Goal: Information Seeking & Learning: Learn about a topic

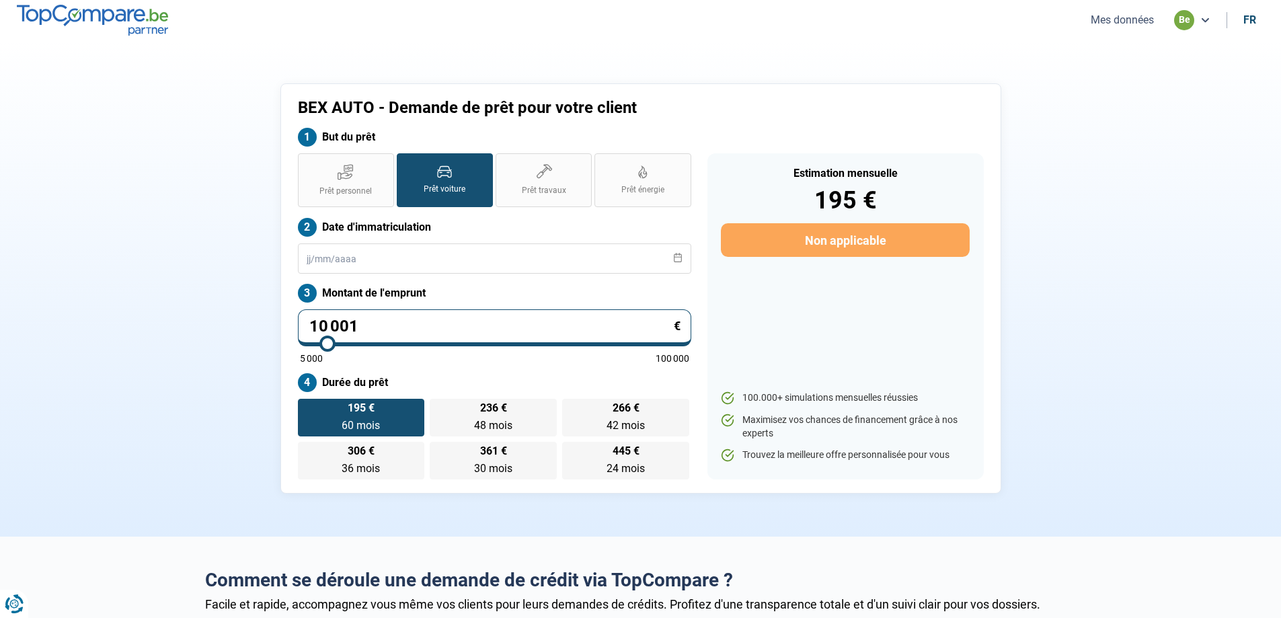
type input "11 000"
type input "11000"
type input "11 500"
type input "11500"
type input "13 000"
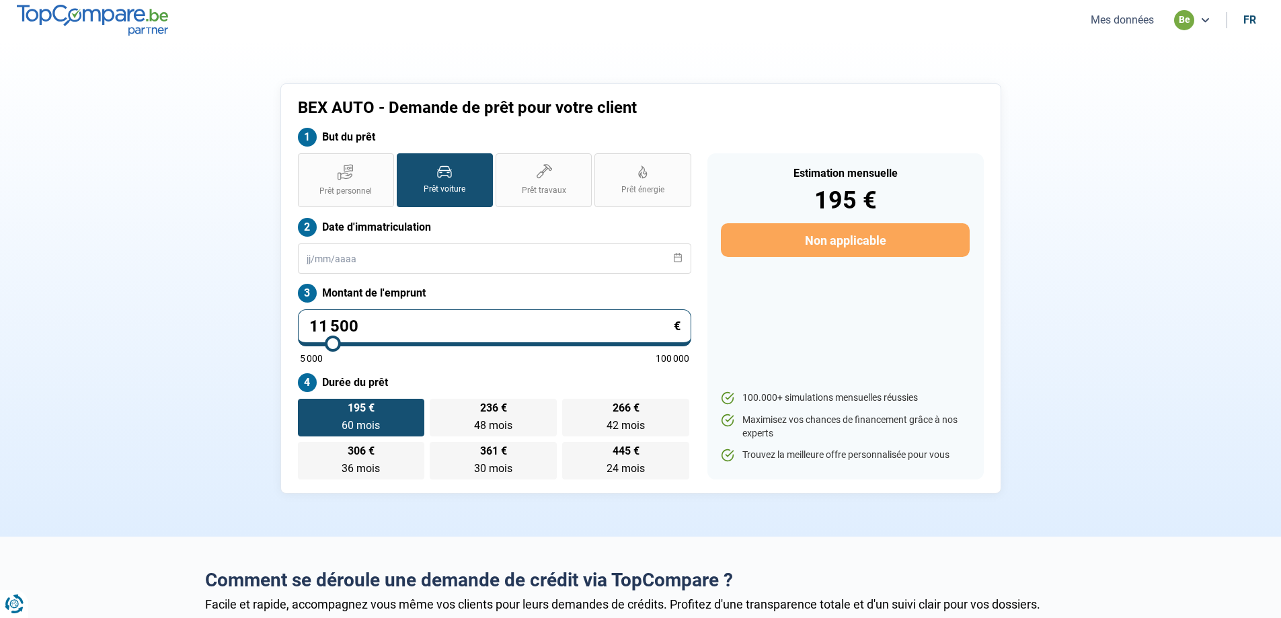
type input "13000"
type input "15 250"
type input "15250"
type input "17 250"
type input "17250"
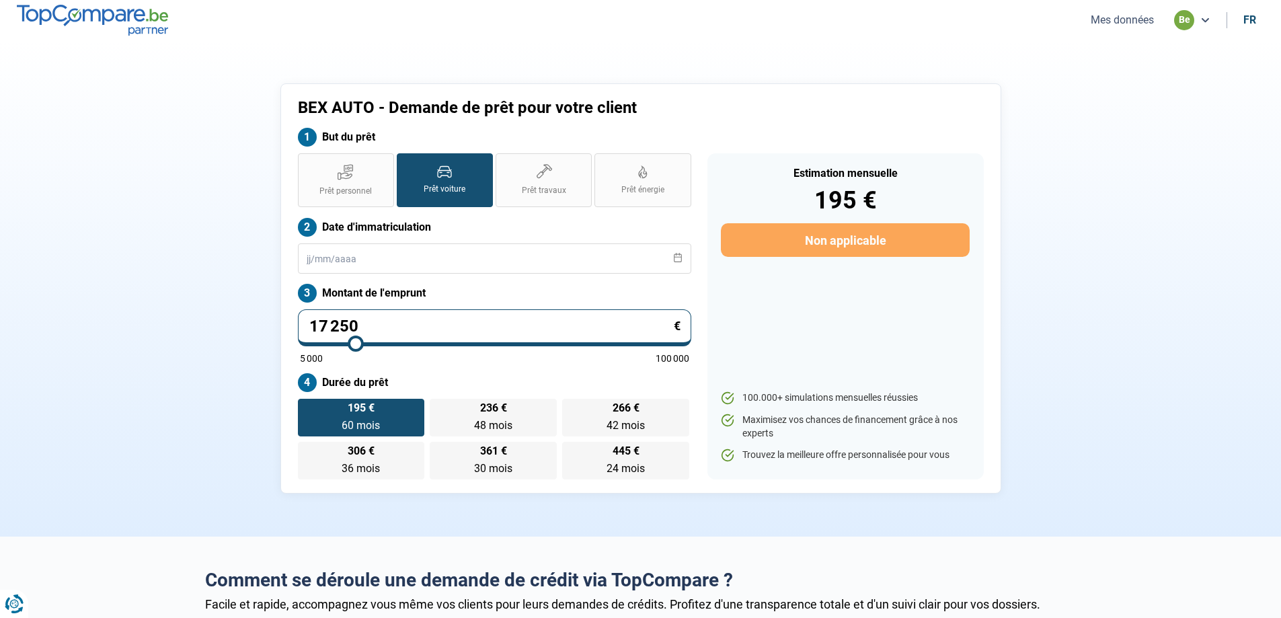
type input "19 750"
type input "19750"
type input "20 750"
type input "20750"
type input "21 000"
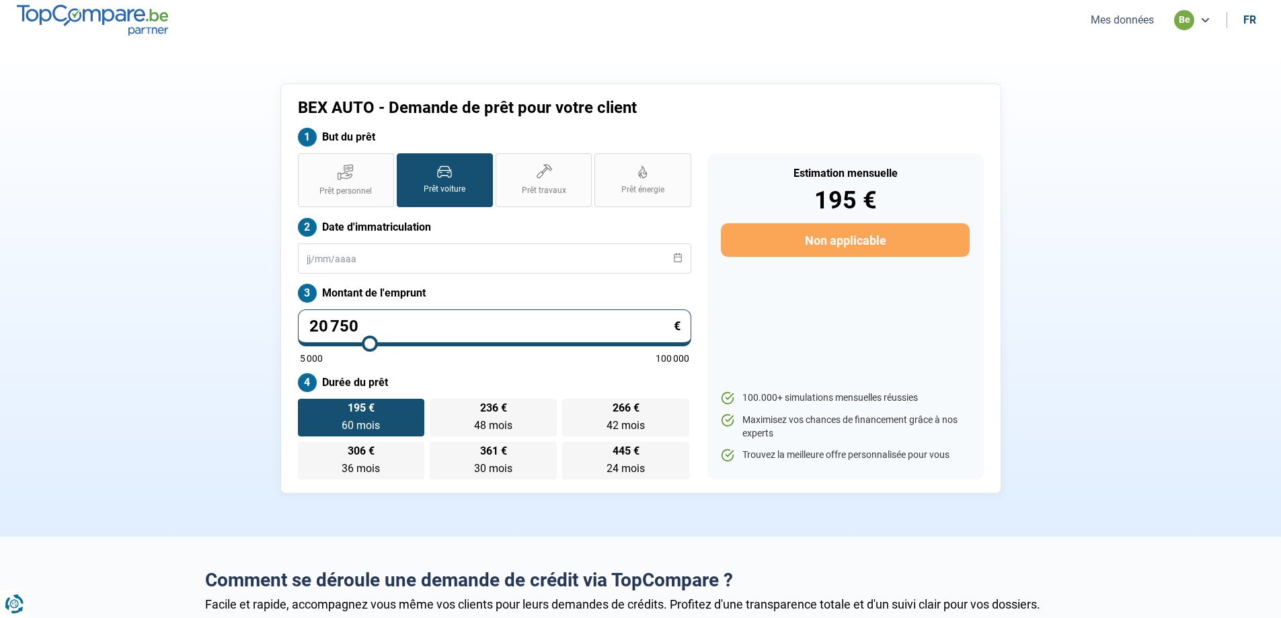
type input "21000"
type input "20 750"
type input "20750"
type input "20 500"
type input "20500"
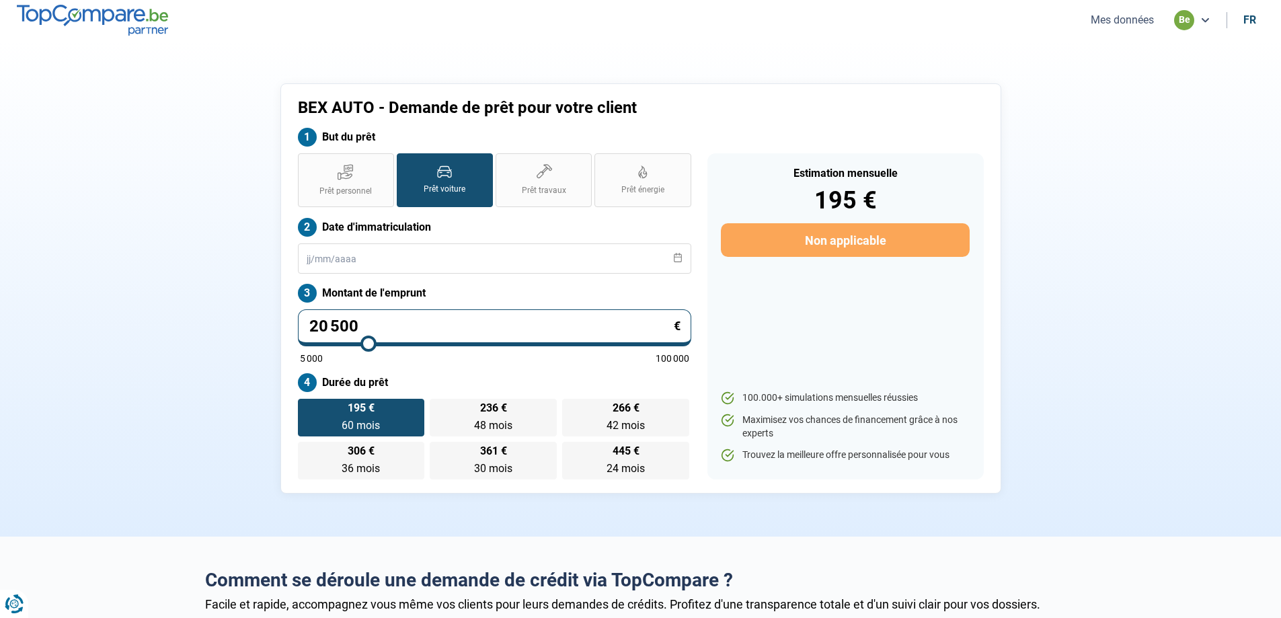
type input "20 250"
type input "20250"
type input "20 000"
type input "20000"
type input "19 750"
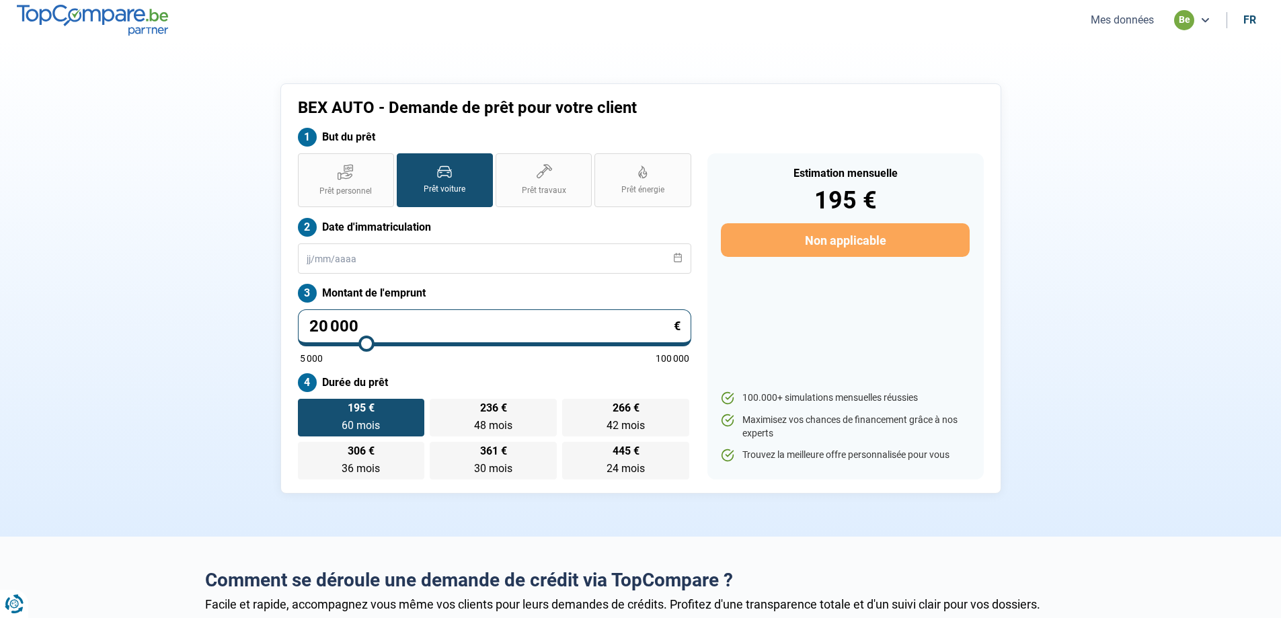
type input "19750"
type input "19 000"
type input "19000"
type input "18 750"
type input "18750"
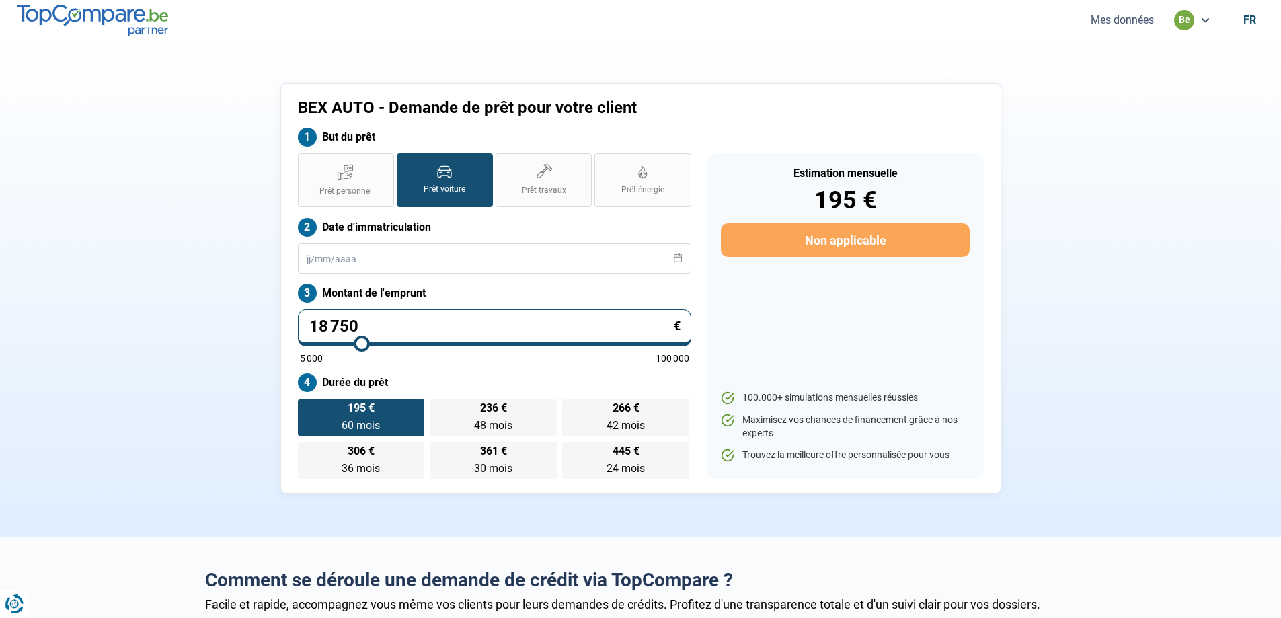
type input "18 250"
type input "18250"
type input "17 750"
type input "17750"
type input "17 500"
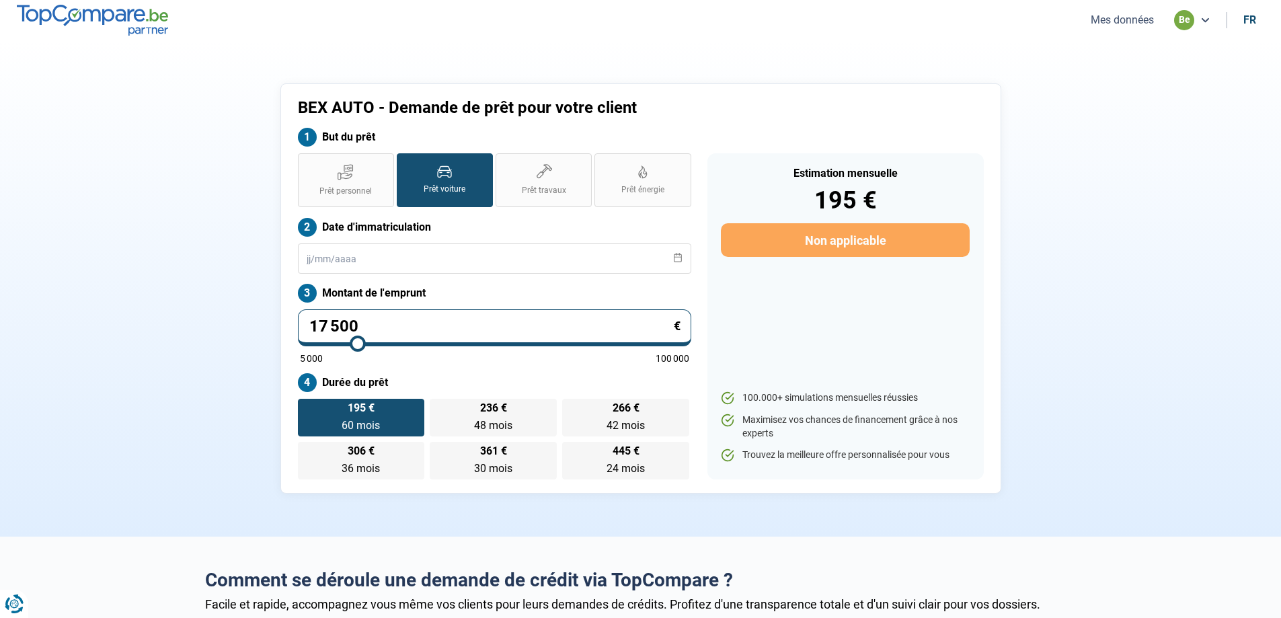
type input "17500"
type input "17 000"
type input "17000"
type input "16 750"
type input "16750"
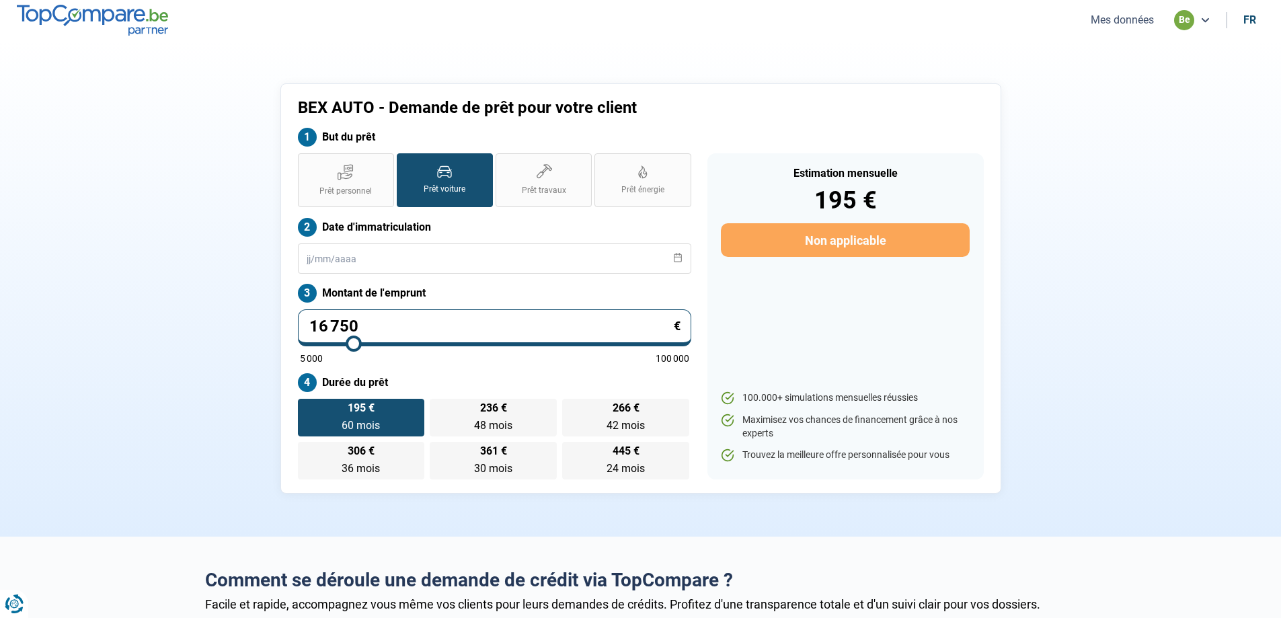
type input "15 750"
type input "15750"
type input "15 250"
type input "15250"
type input "15 750"
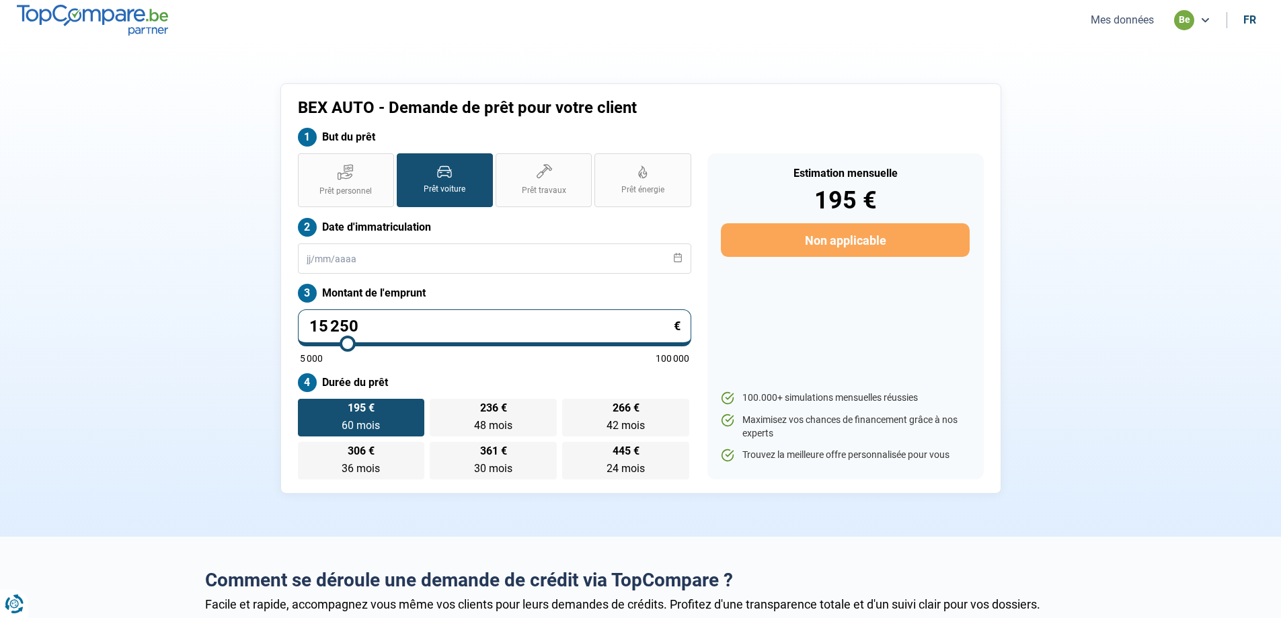
type input "15750"
type input "16 000"
type input "16000"
type input "16 250"
type input "16250"
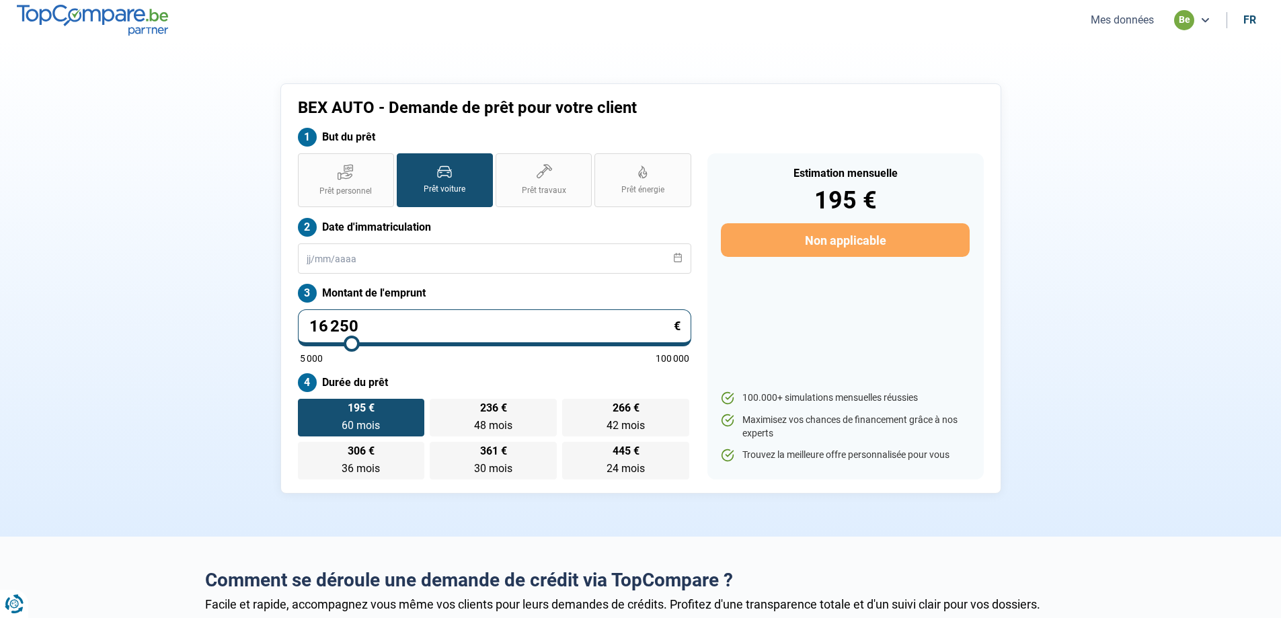
type input "16 500"
type input "16500"
type input "16 750"
type input "16750"
type input "17 250"
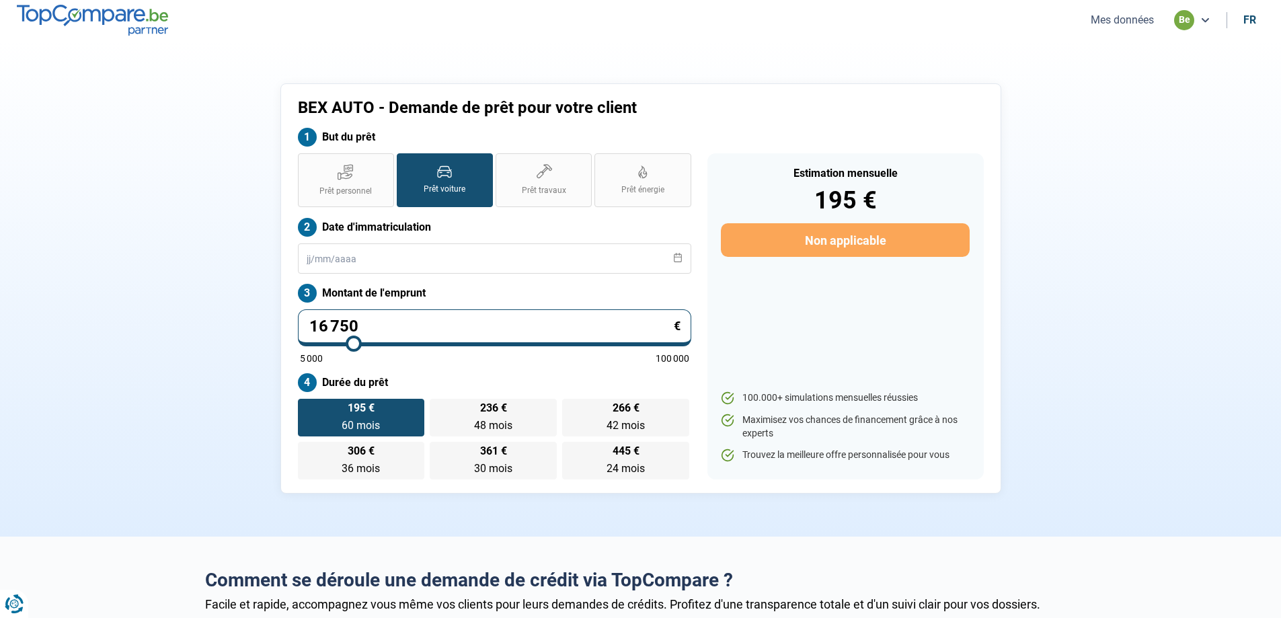
type input "17250"
type input "18 000"
type input "18000"
type input "18 500"
type input "18500"
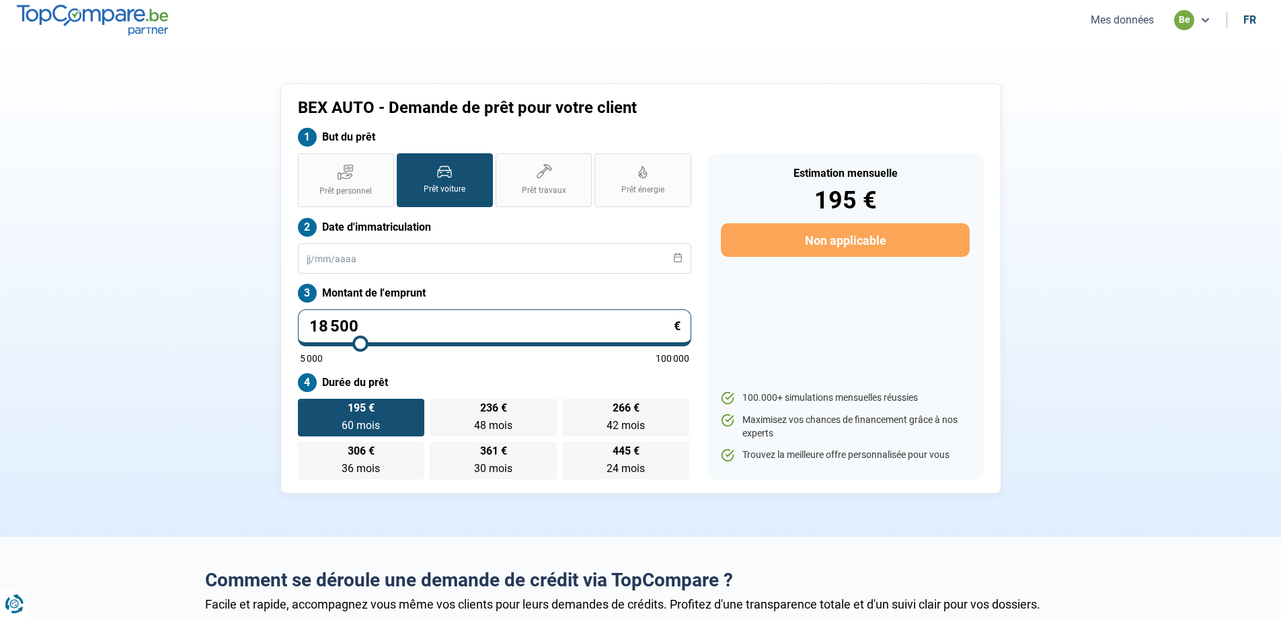
type input "19 000"
type input "19000"
type input "19 500"
type input "19500"
type input "19 750"
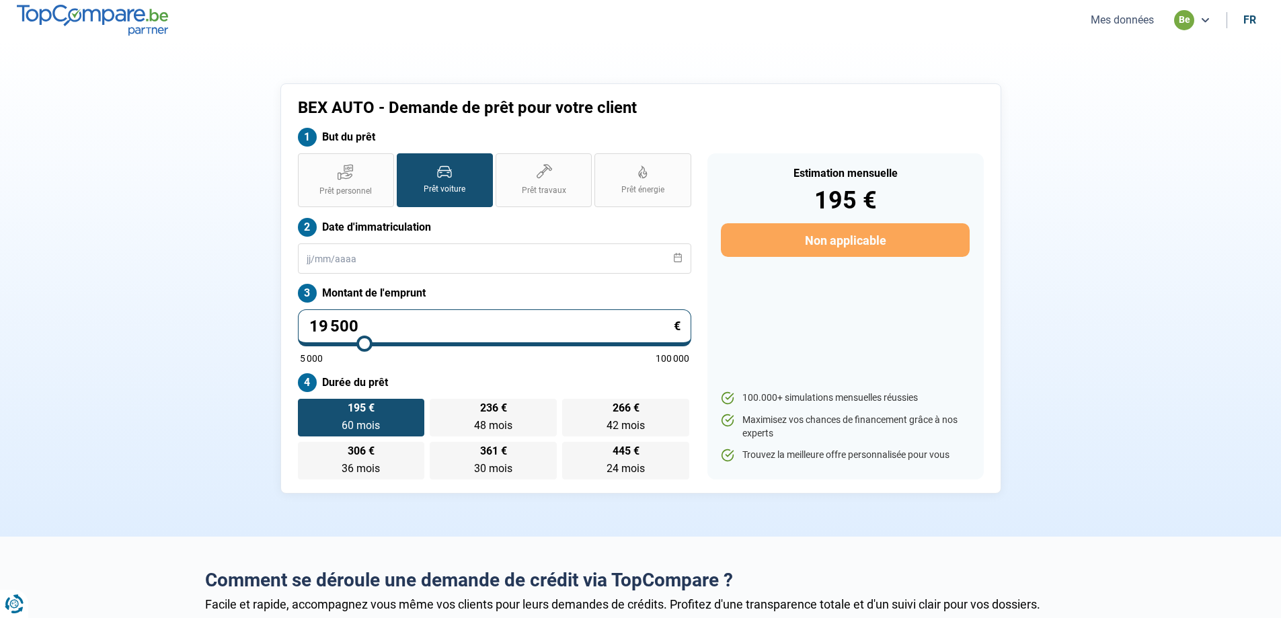
type input "19750"
type input "20 000"
type input "20000"
type input "20 250"
type input "20250"
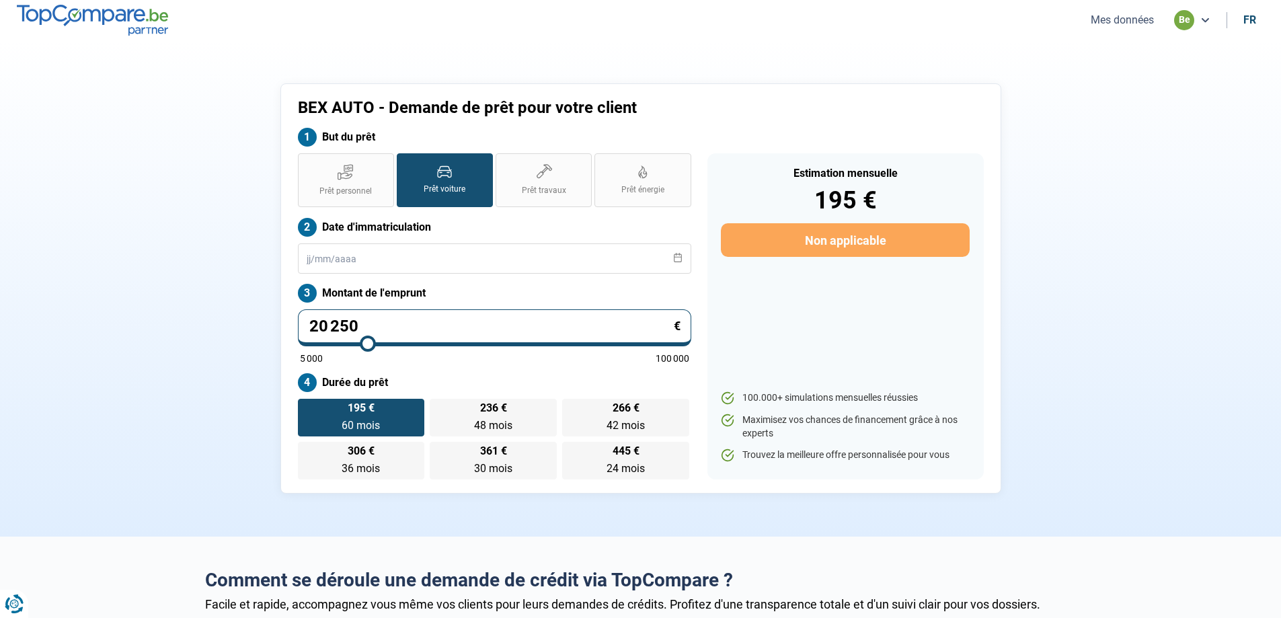
type input "20 750"
type input "20750"
type input "20 000"
type input "20000"
type input "18 750"
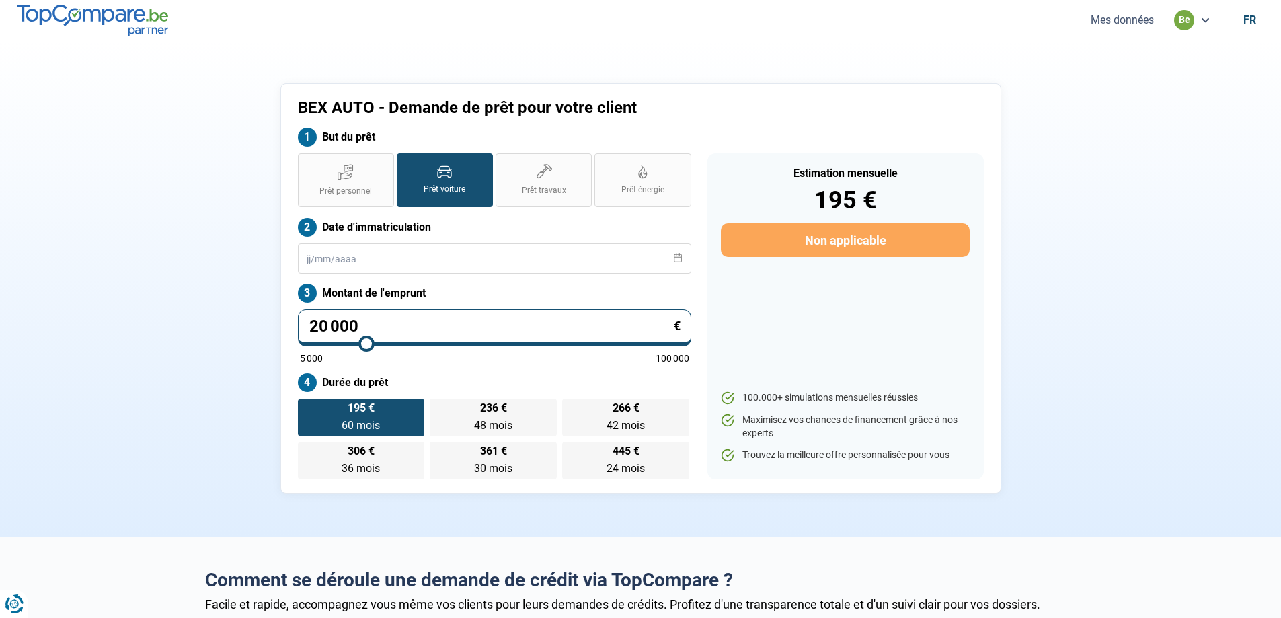
type input "18750"
type input "17 250"
type input "17250"
type input "15 250"
type input "15250"
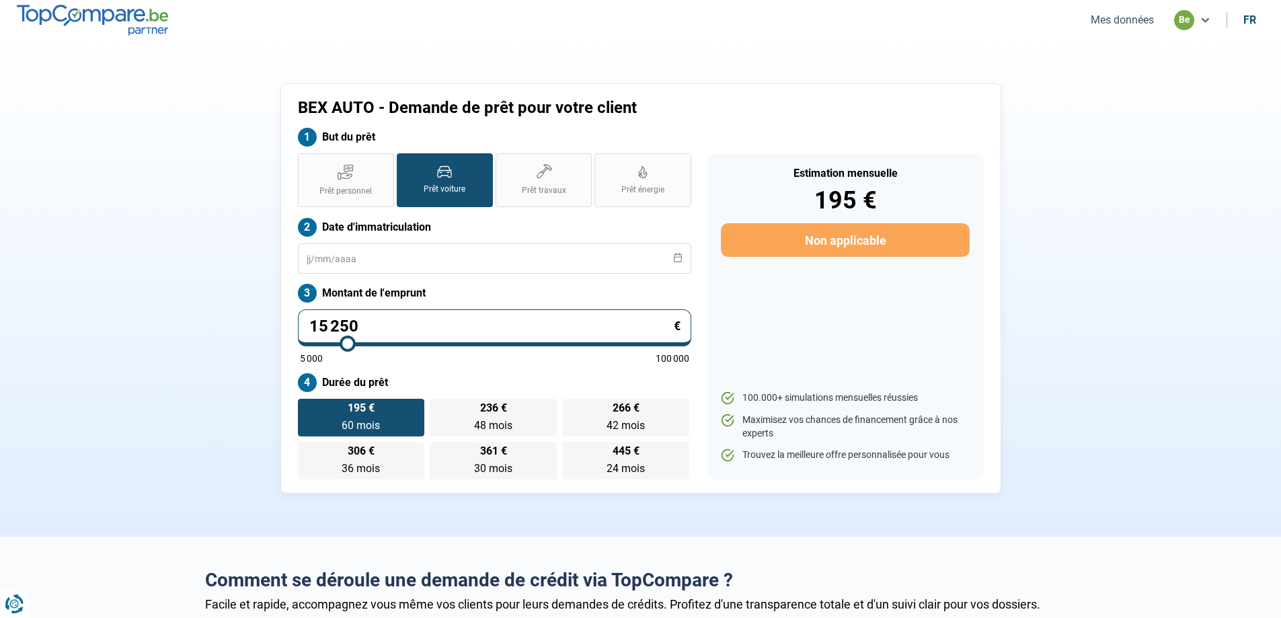
type input "15 000"
type input "15000"
type input "14 750"
type input "14750"
type input "14 500"
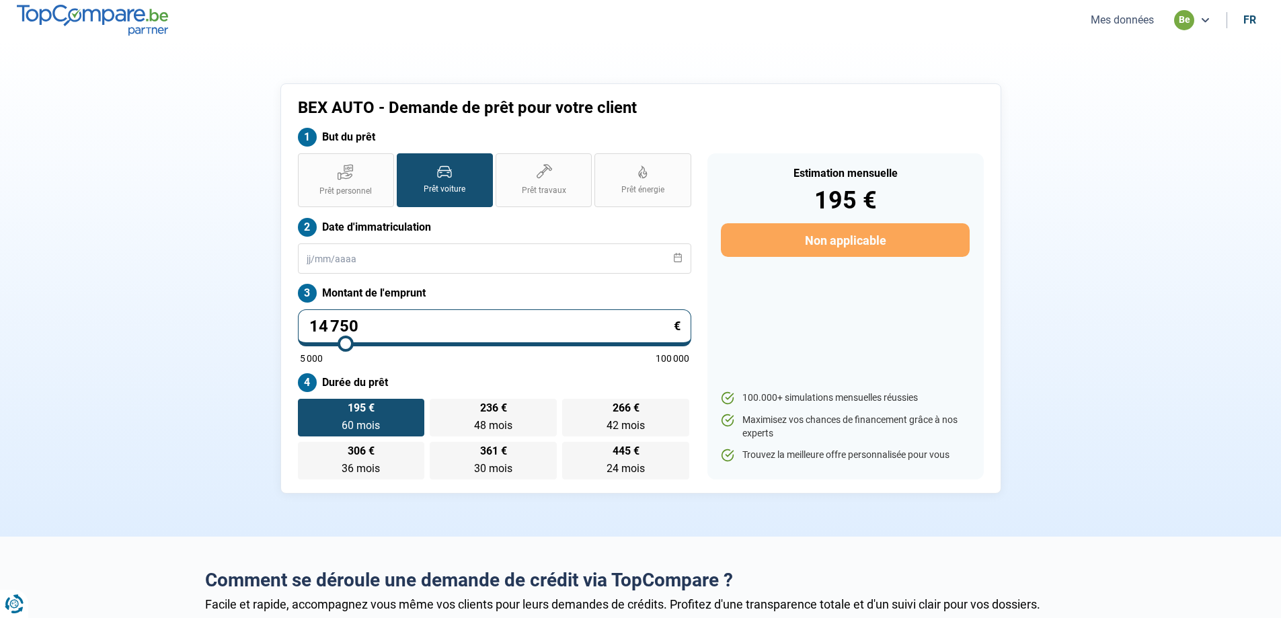
type input "14500"
type input "14 250"
type input "14250"
type input "14 000"
type input "14000"
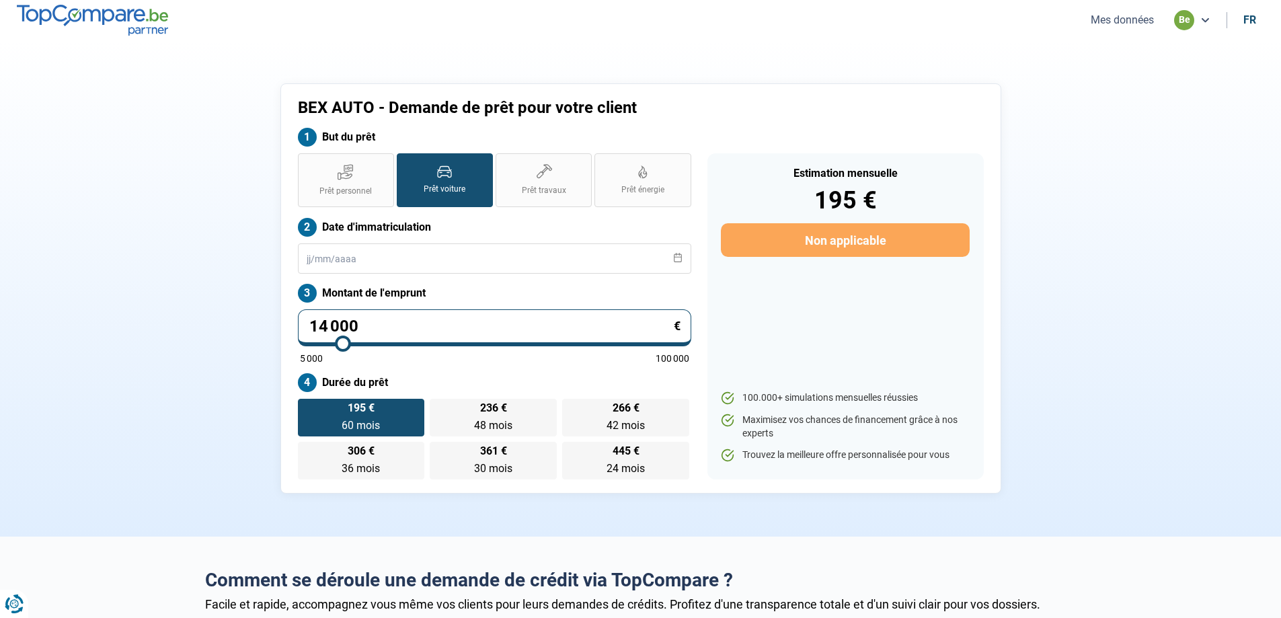
type input "13 750"
type input "13750"
type input "13 500"
type input "13500"
type input "13 250"
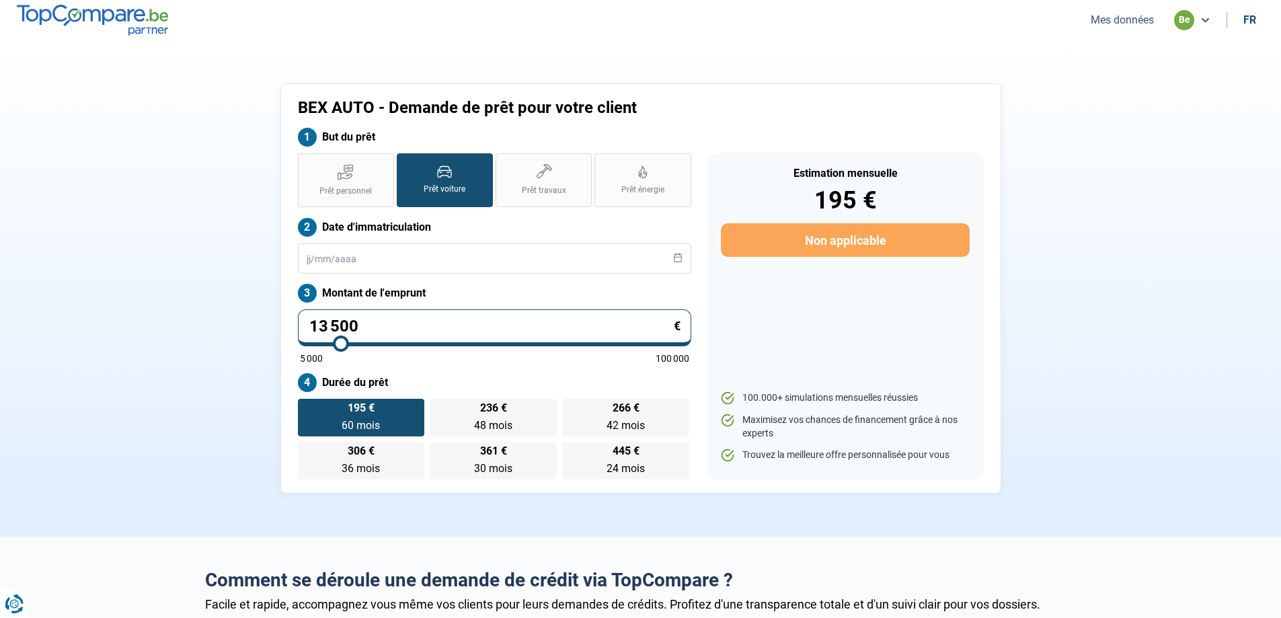
type input "13250"
type input "13 000"
type input "13000"
type input "13 250"
type input "13250"
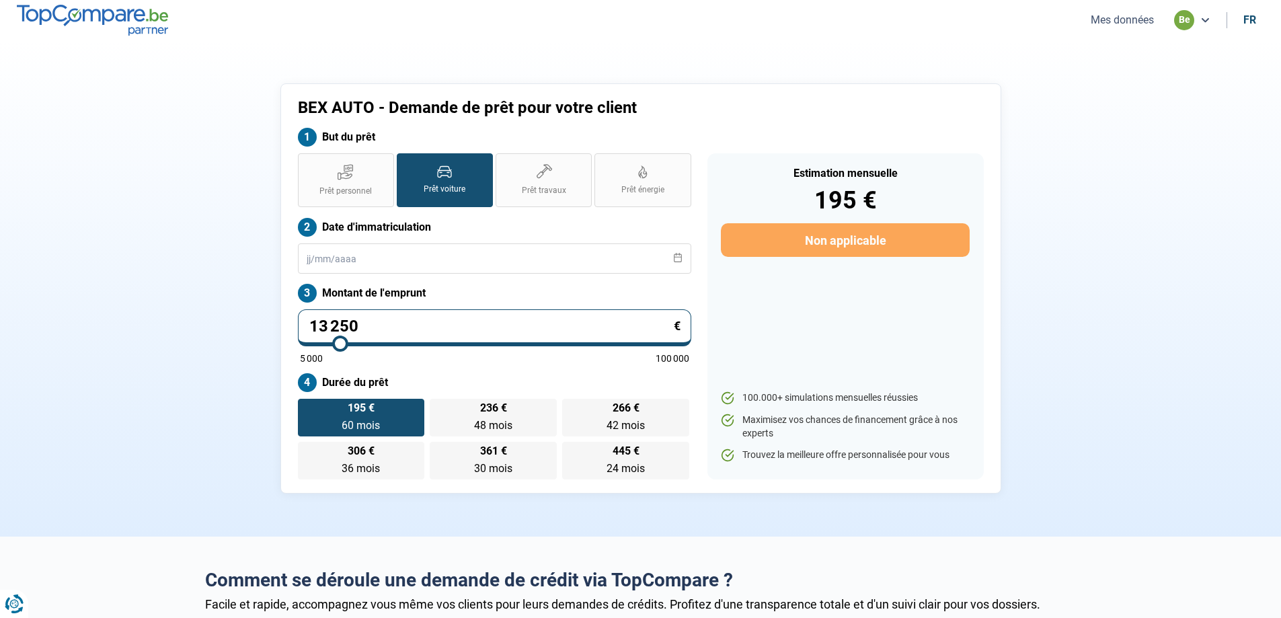
type input "13 500"
type input "13500"
type input "13 750"
type input "13750"
type input "14 000"
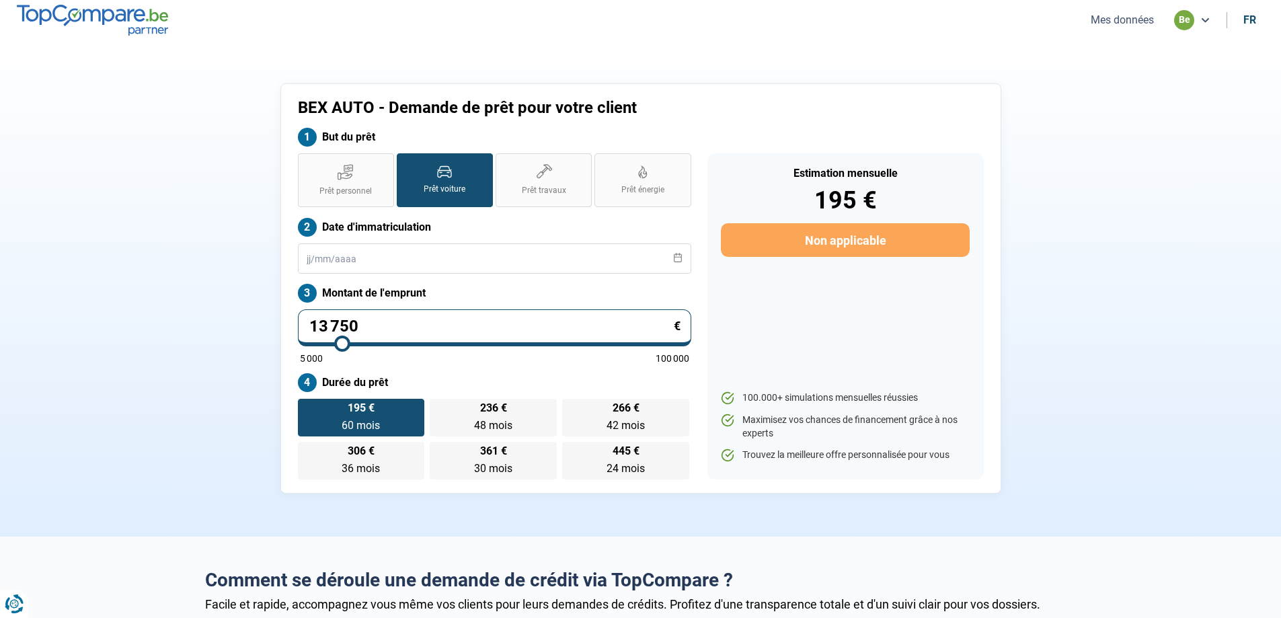
type input "14000"
type input "14 250"
type input "14250"
type input "14 500"
type input "14500"
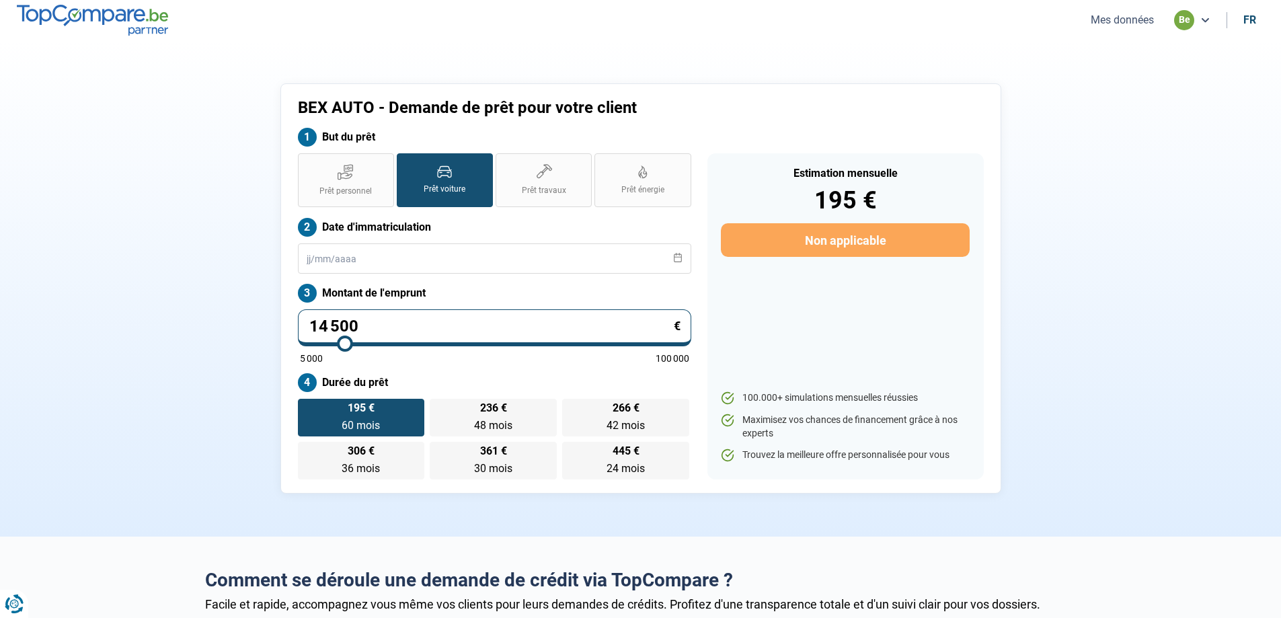
type input "14 750"
type input "14750"
type input "15 000"
type input "15000"
type input "15 250"
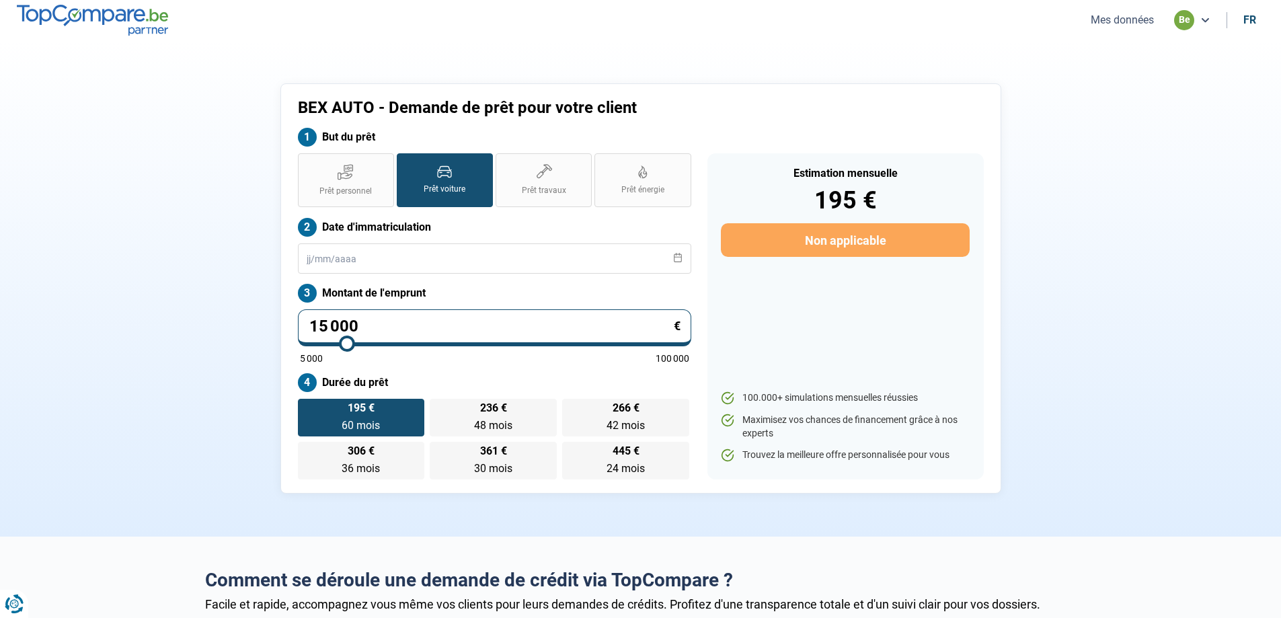
type input "15250"
type input "15 500"
type input "15500"
type input "15 750"
type input "15750"
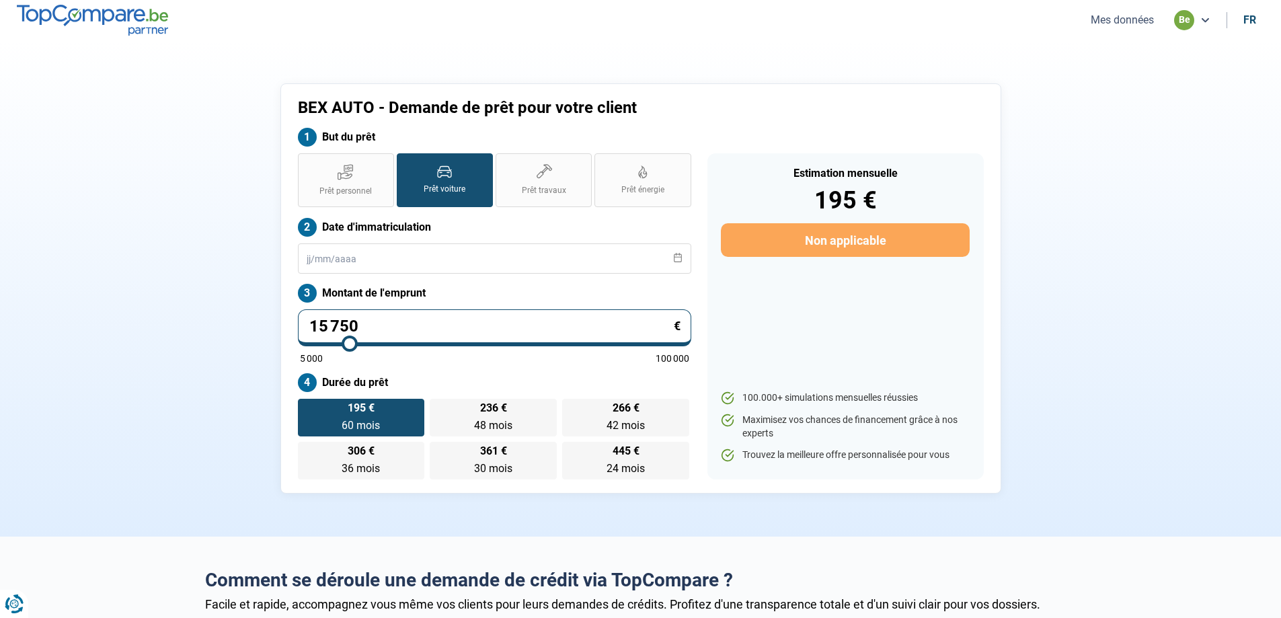
type input "16 000"
type input "16000"
type input "16 250"
type input "16250"
type input "16 500"
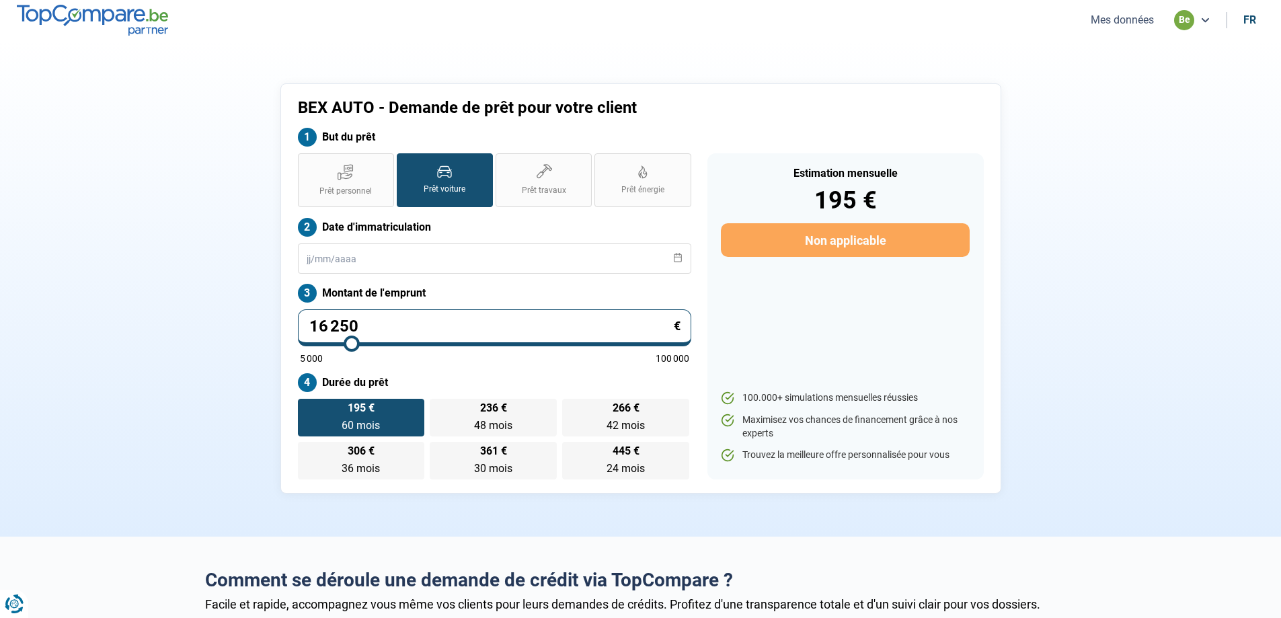
type input "16500"
type input "16 000"
type input "16000"
type input "15 750"
type input "15750"
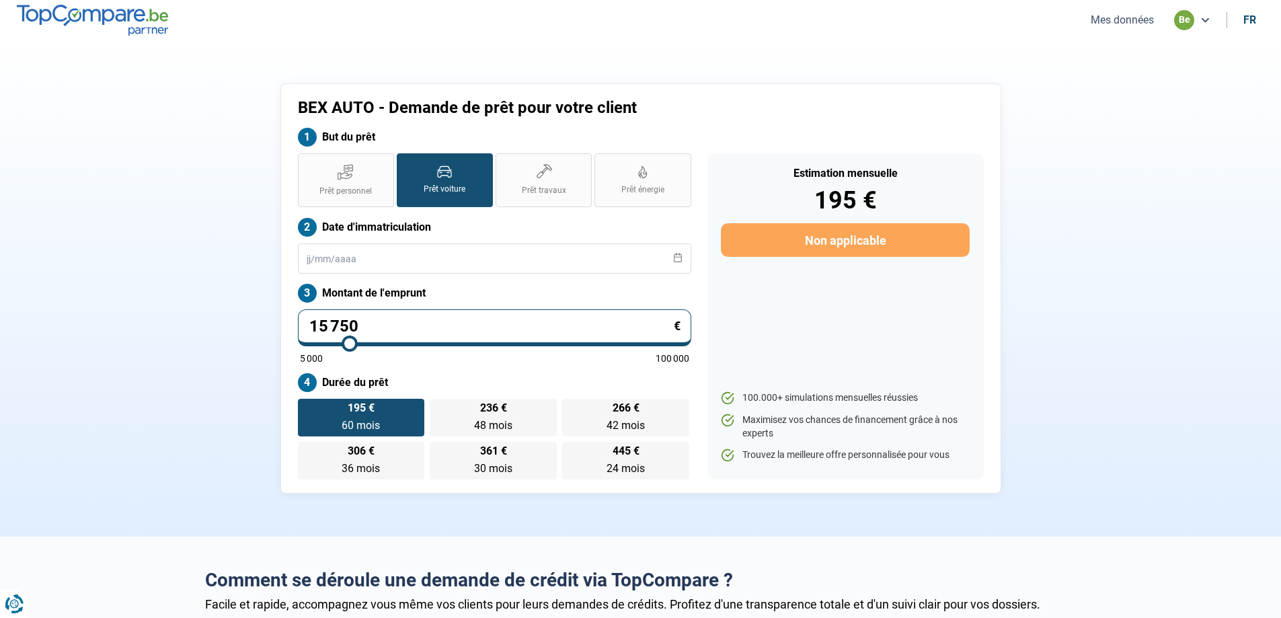
type input "15 500"
type input "15500"
type input "15 250"
type input "15250"
type input "15 000"
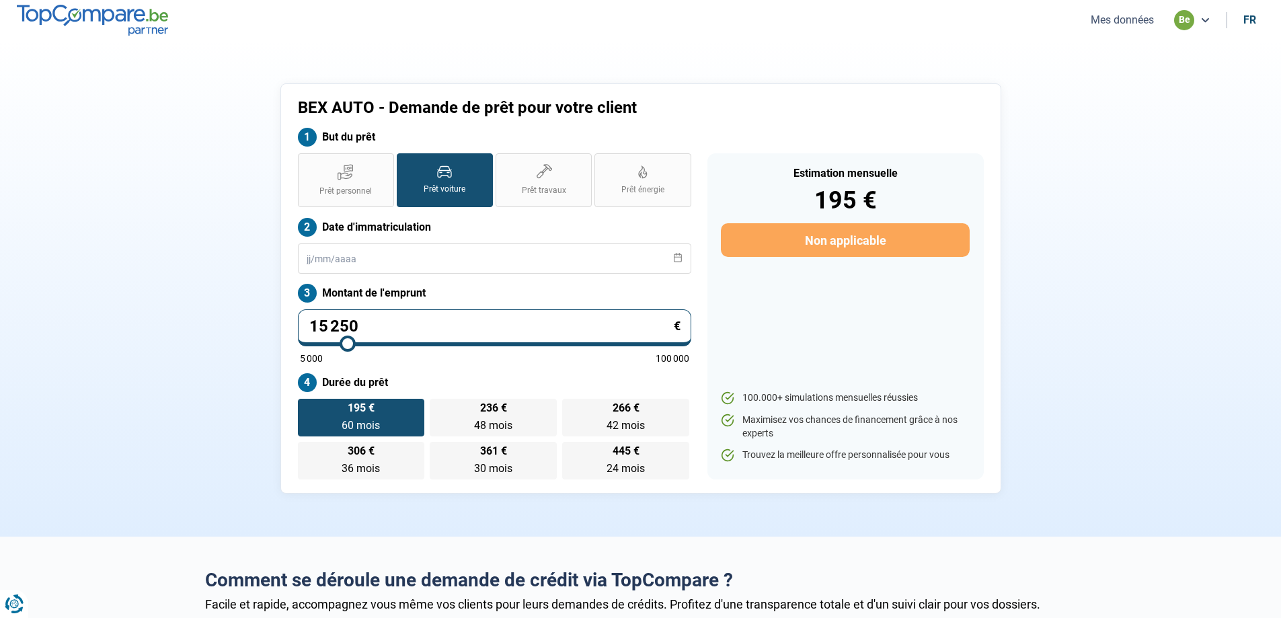
type input "15000"
type input "14 750"
type input "14750"
type input "14 500"
type input "14500"
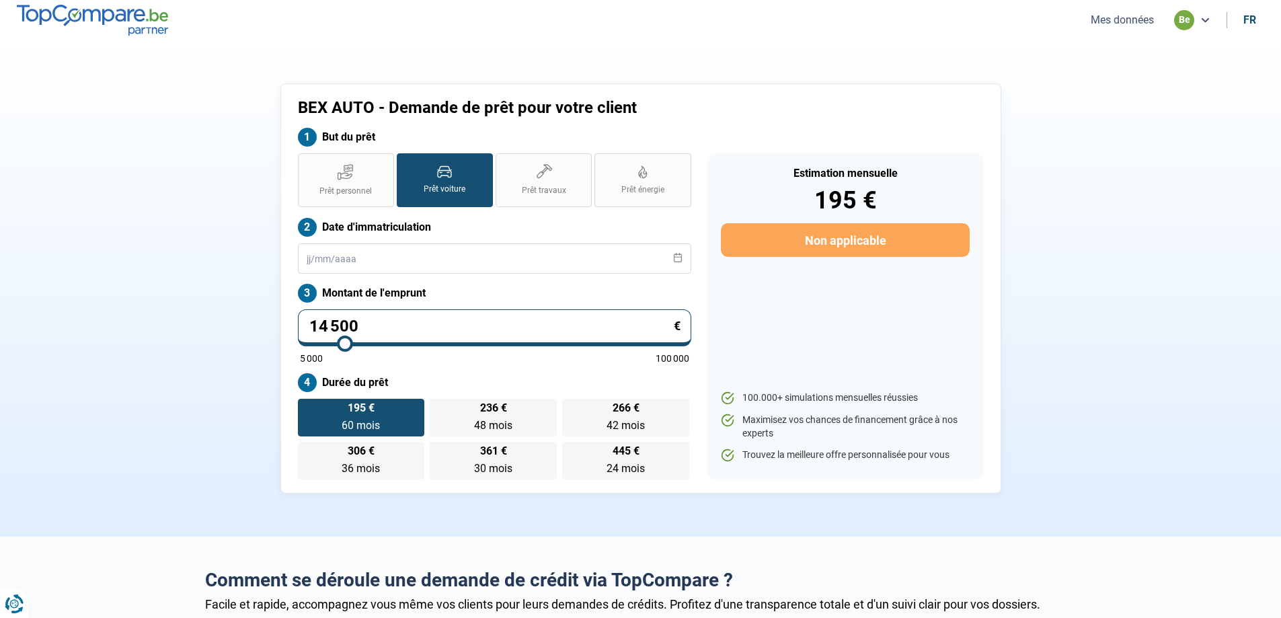
type input "14 250"
type input "14250"
type input "14 000"
type input "14000"
type input "13 750"
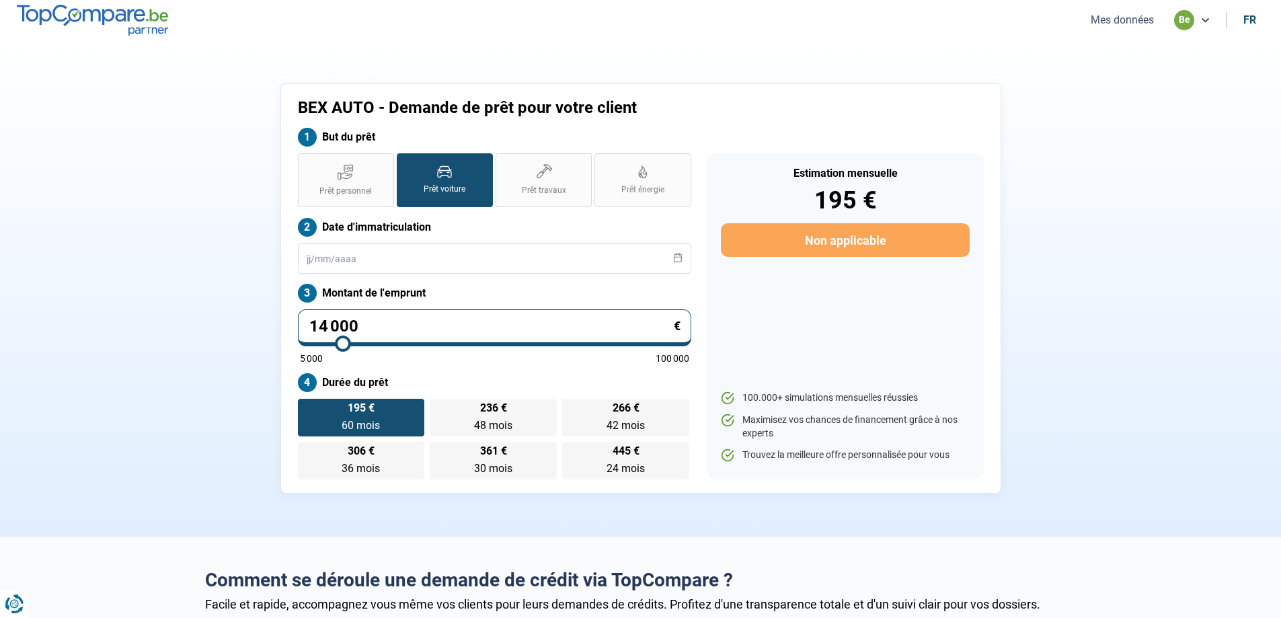
type input "13750"
type input "13 250"
type input "13250"
type input "12 250"
type input "12250"
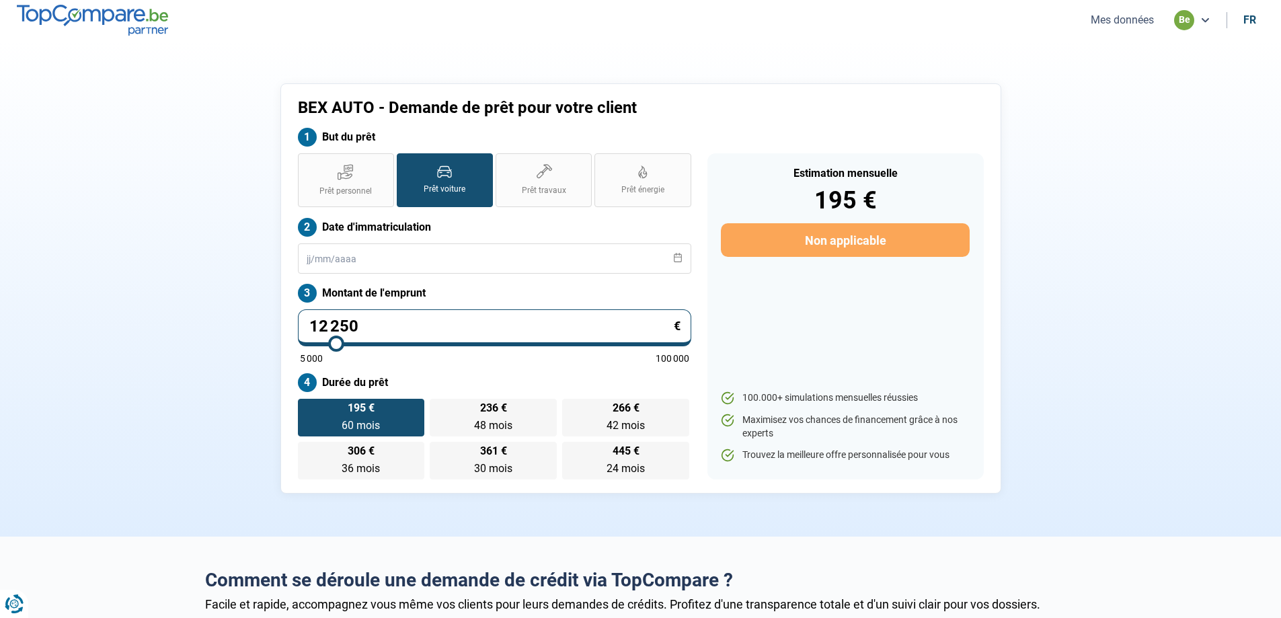
type input "11 250"
type input "11250"
type input "11 000"
type input "11000"
type input "10 750"
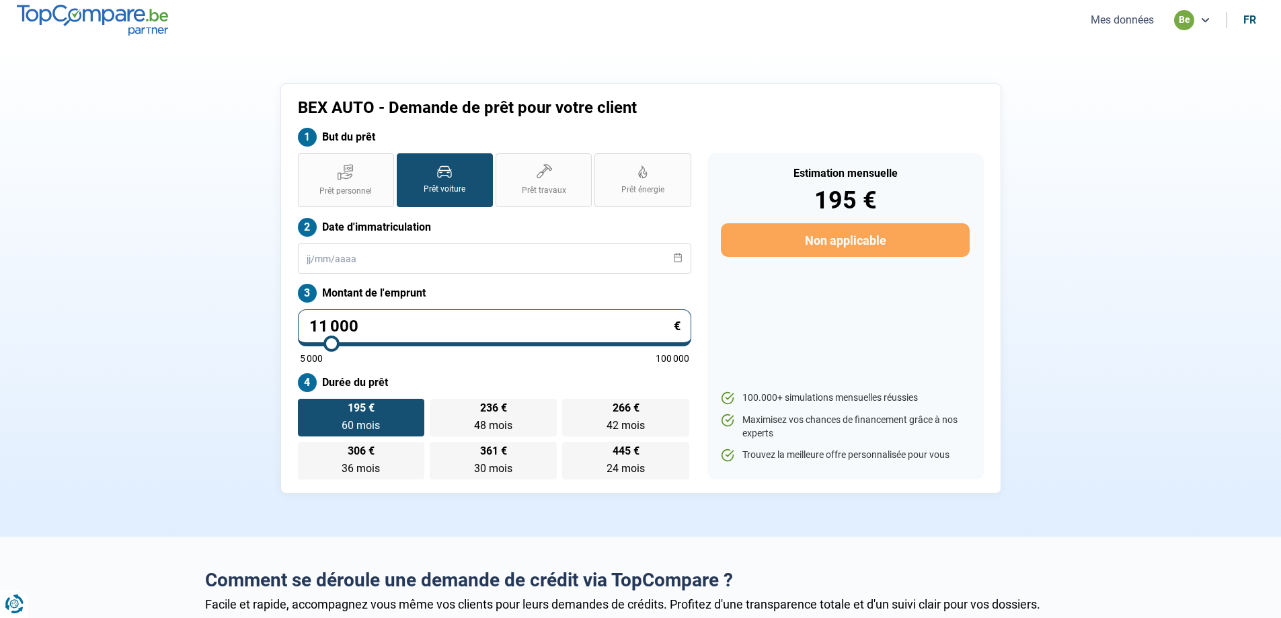
type input "10750"
type input "10 500"
type input "10500"
type input "10 000"
type input "10000"
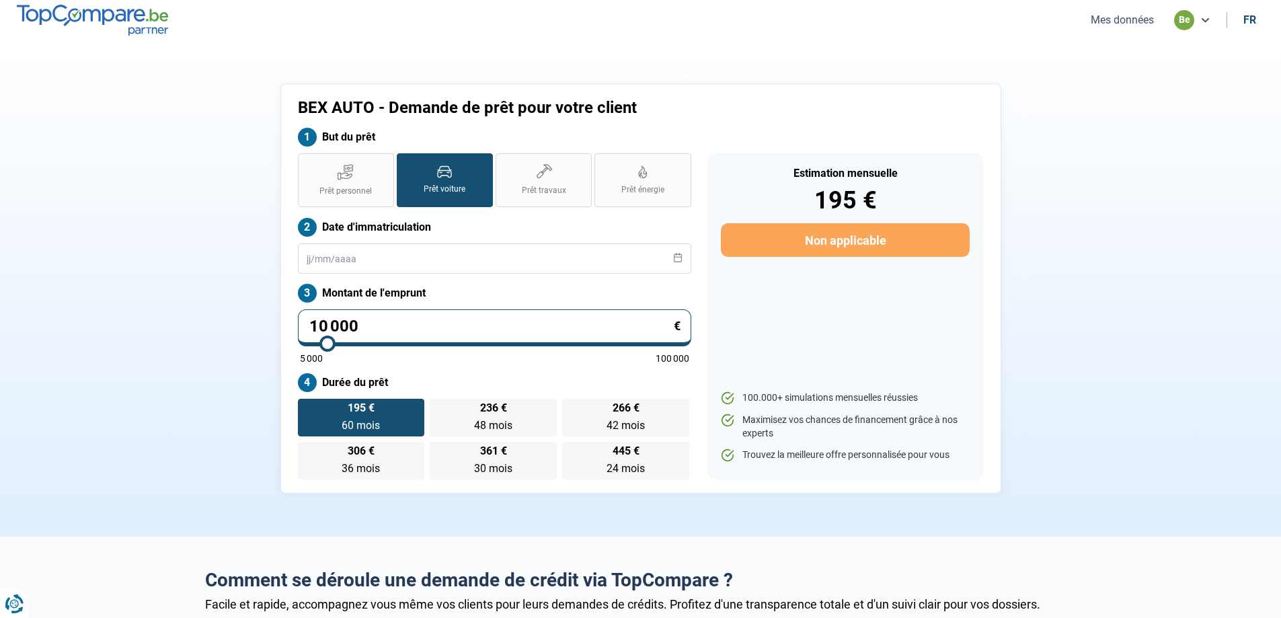
type input "9 500"
type input "9500"
type input "9 000"
type input "9000"
type input "8 500"
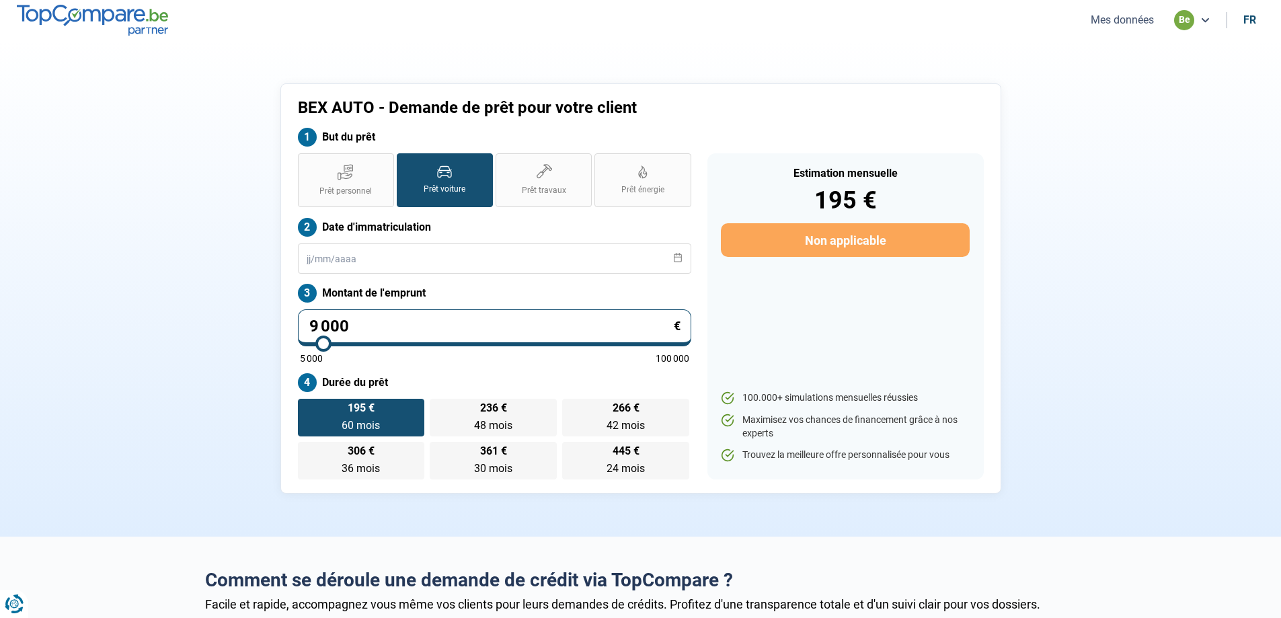
type input "8500"
type input "8 000"
type input "8000"
type input "7 750"
type input "7750"
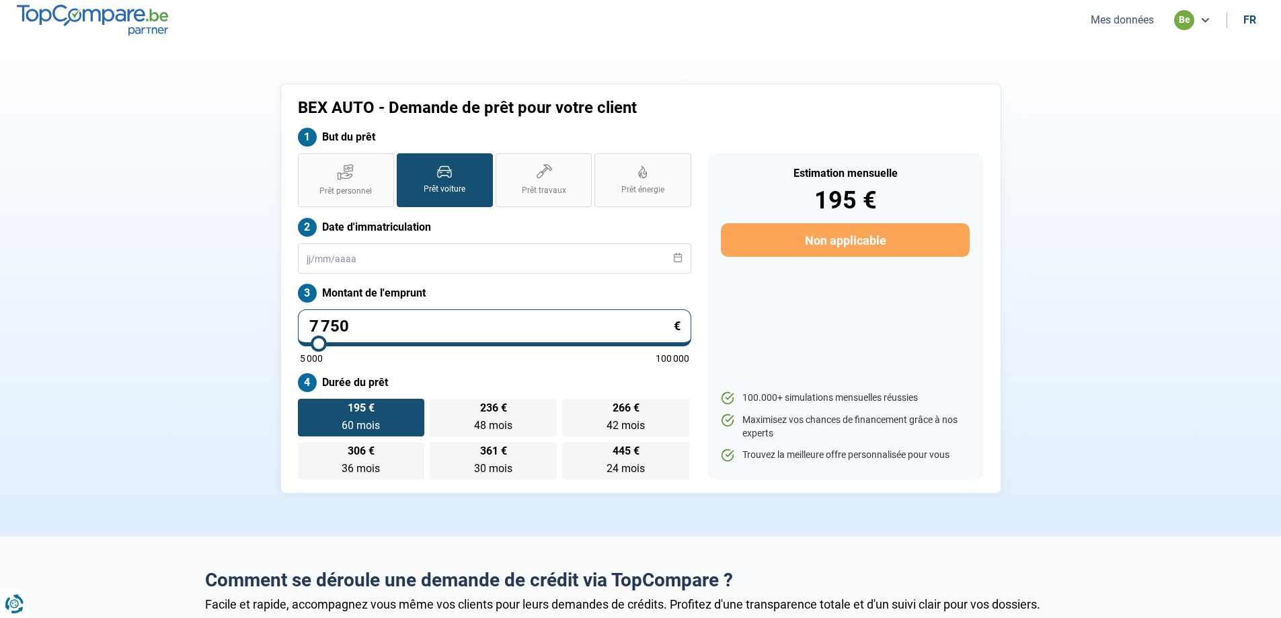
type input "7 500"
type input "7500"
type input "7 250"
type input "7250"
type input "7 000"
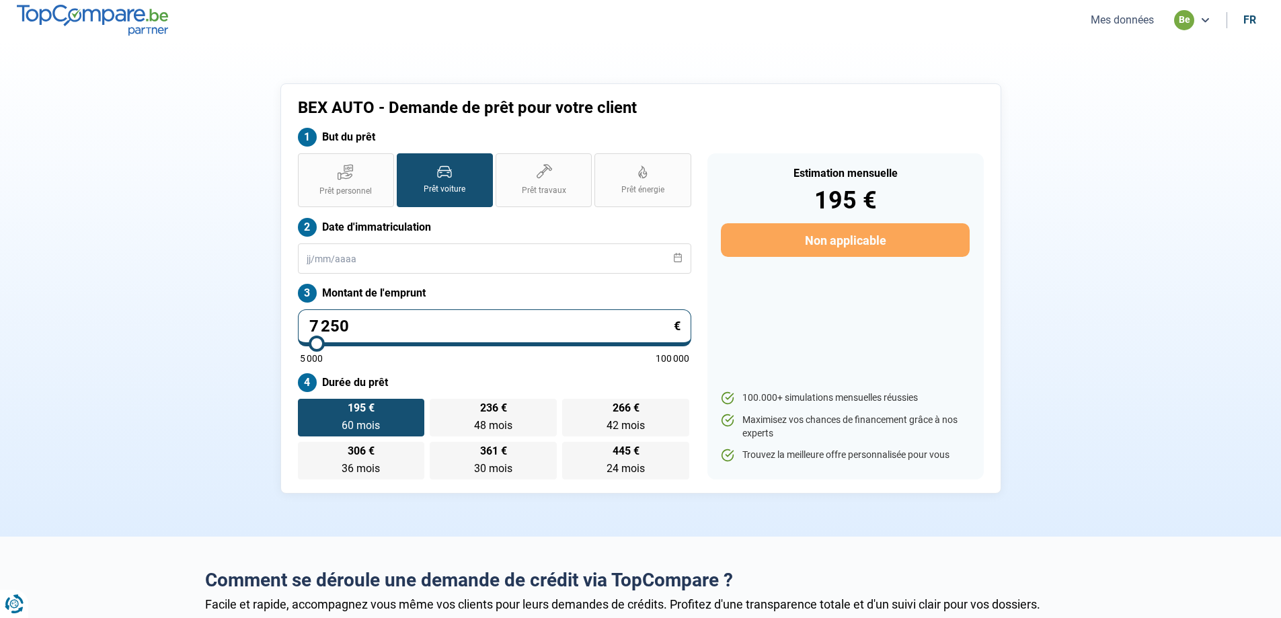
type input "7000"
type input "6 750"
type input "6750"
type input "7 000"
type input "7000"
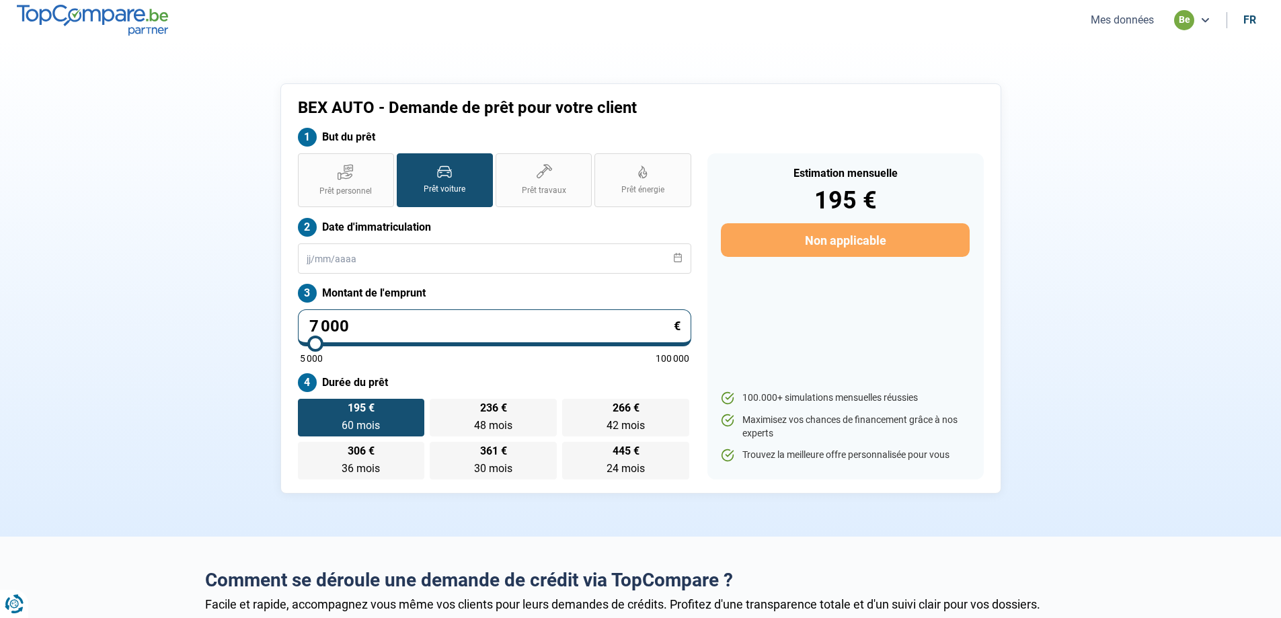
type input "7 250"
type input "7250"
type input "7 000"
drag, startPoint x: 330, startPoint y: 345, endPoint x: 315, endPoint y: 355, distance: 17.9
type input "7000"
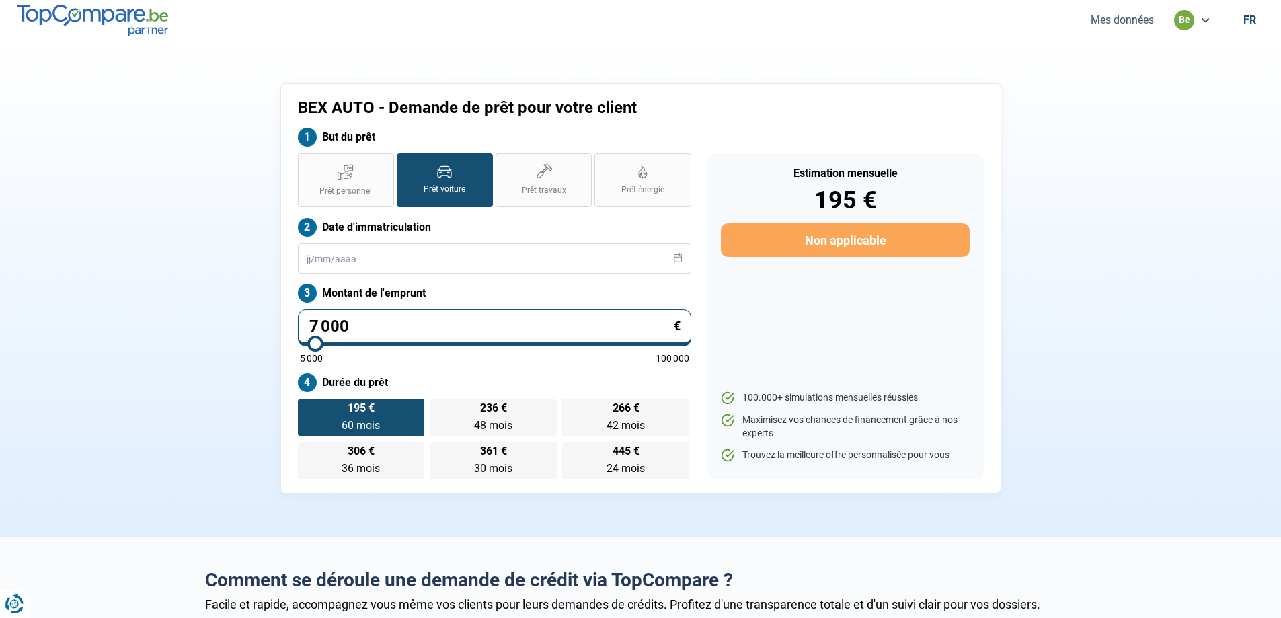
click at [315, 345] on input "range" at bounding box center [494, 343] width 389 height 3
radio input "true"
